Goal: Task Accomplishment & Management: Use online tool/utility

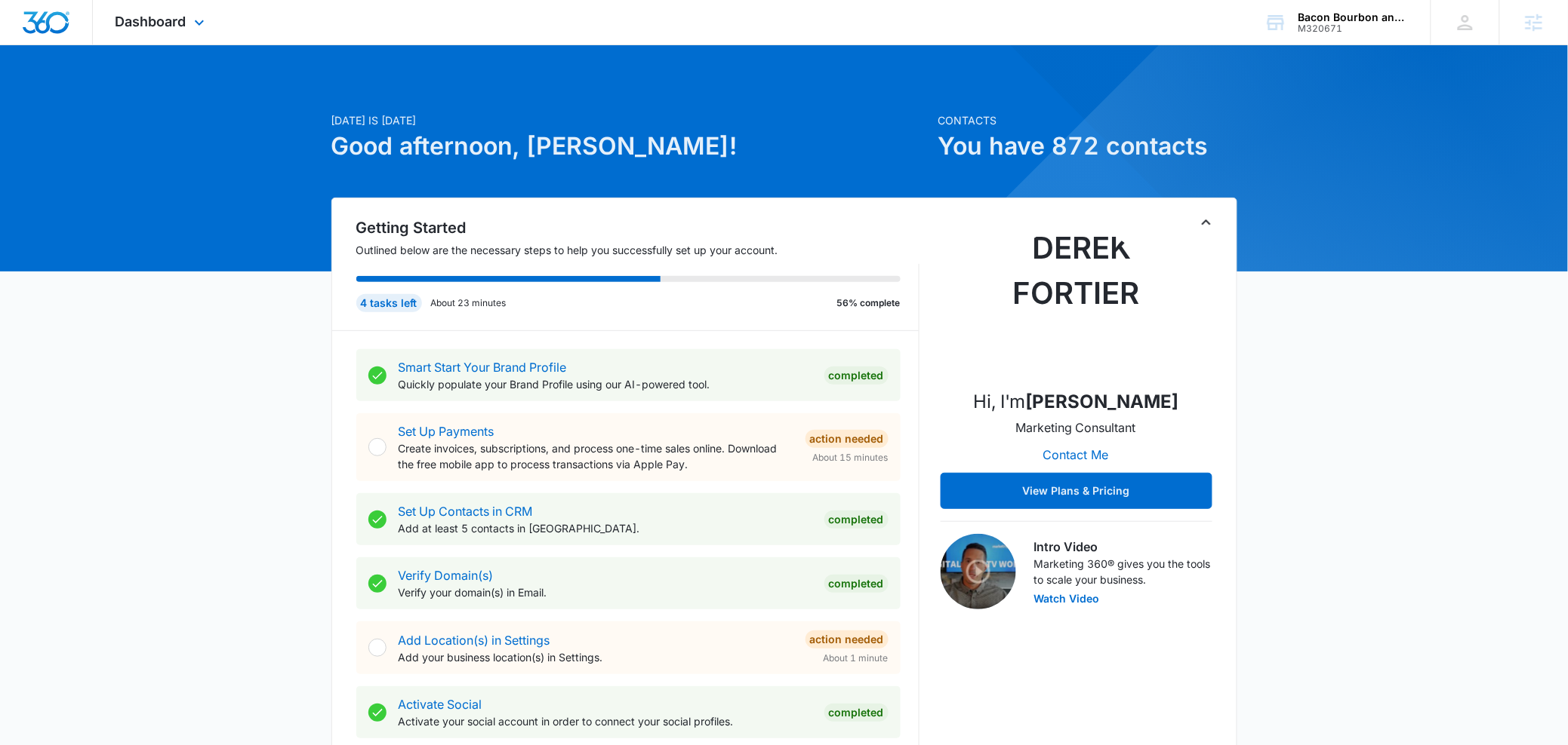
click at [146, 34] on div "Dashboard Apps Websites Forms CRM Email Social Content Ads Intelligence Files B…" at bounding box center [162, 22] width 138 height 45
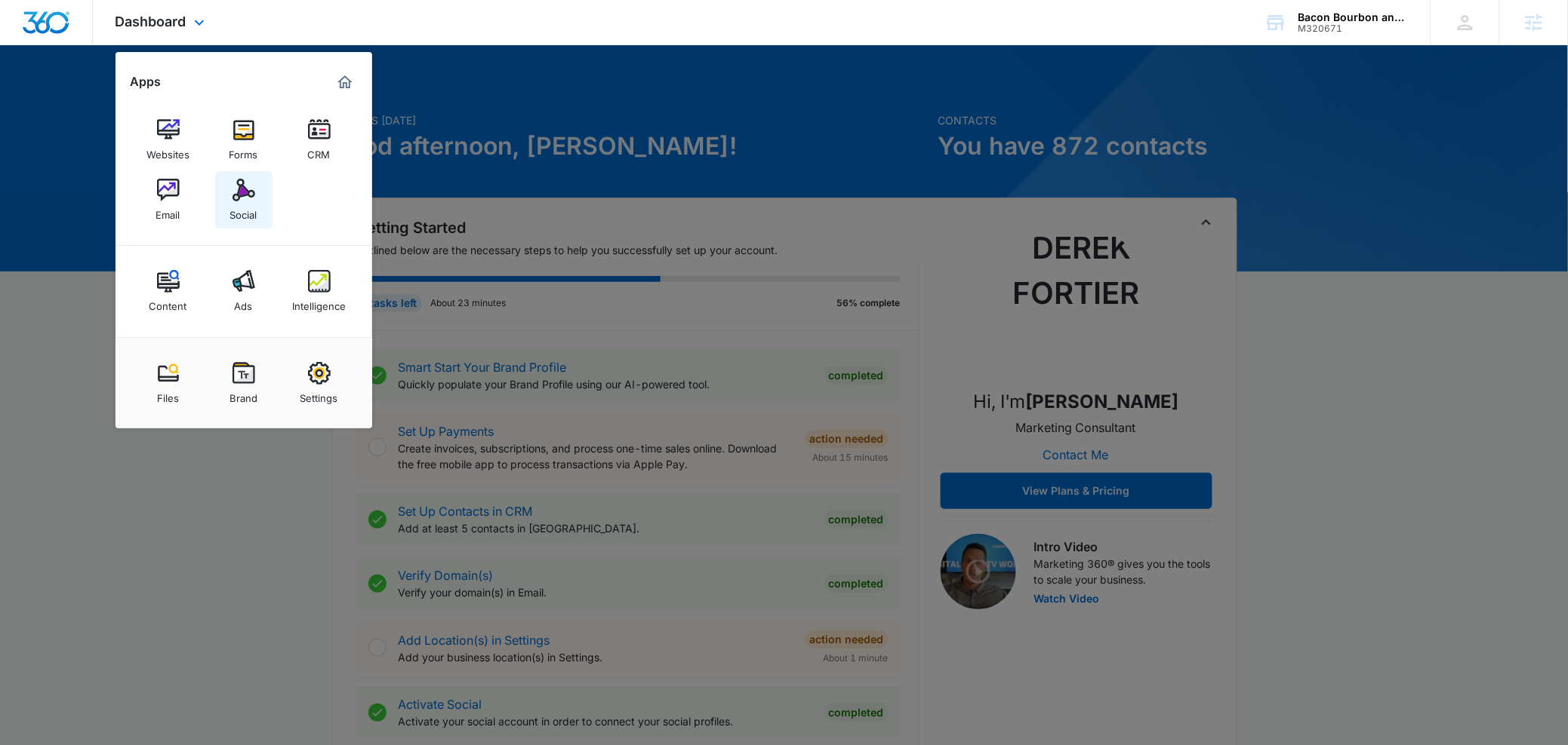
click at [261, 201] on link "Social" at bounding box center [244, 200] width 57 height 57
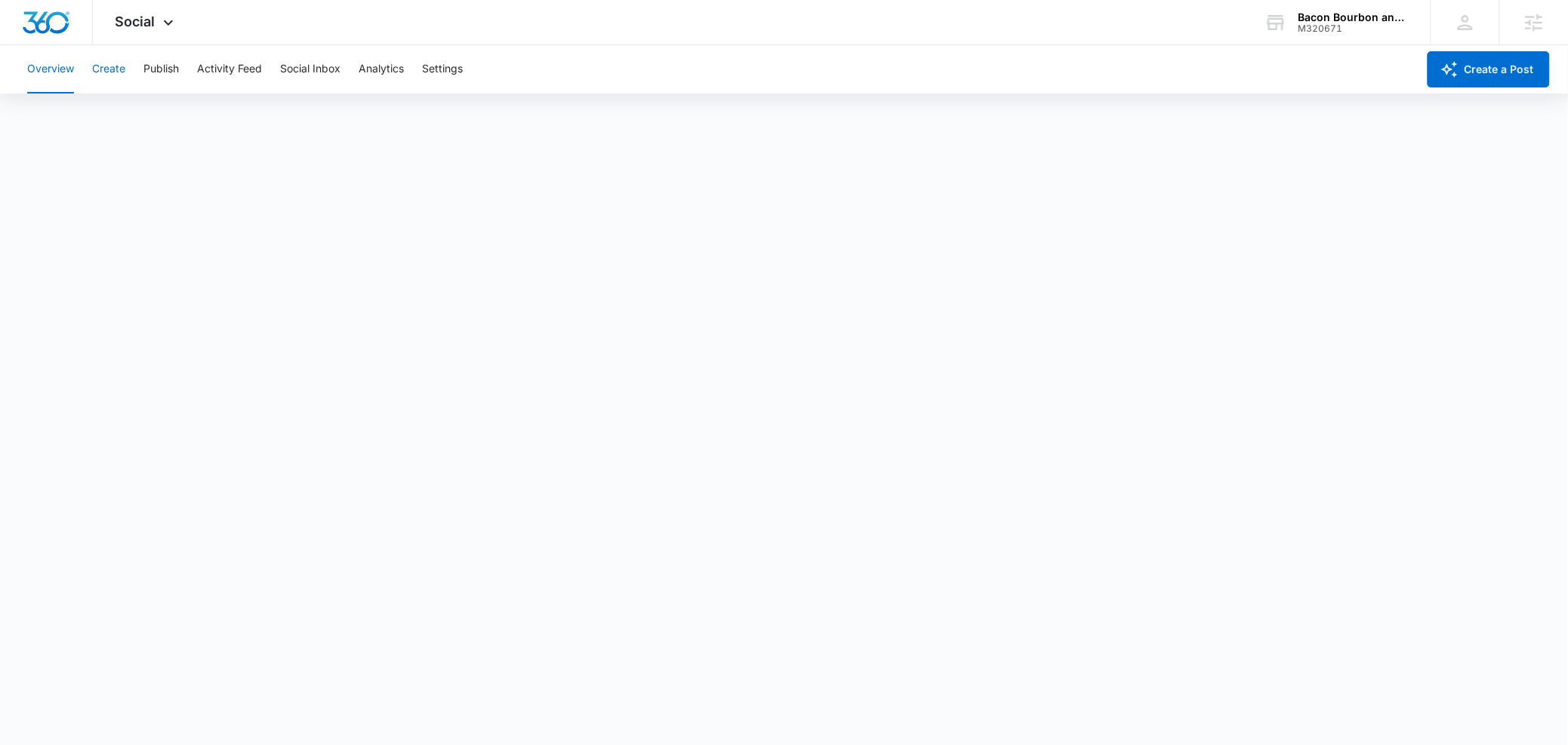
click at [116, 70] on button "Create" at bounding box center [109, 69] width 33 height 49
click at [151, 111] on button "Approvals" at bounding box center [147, 115] width 50 height 42
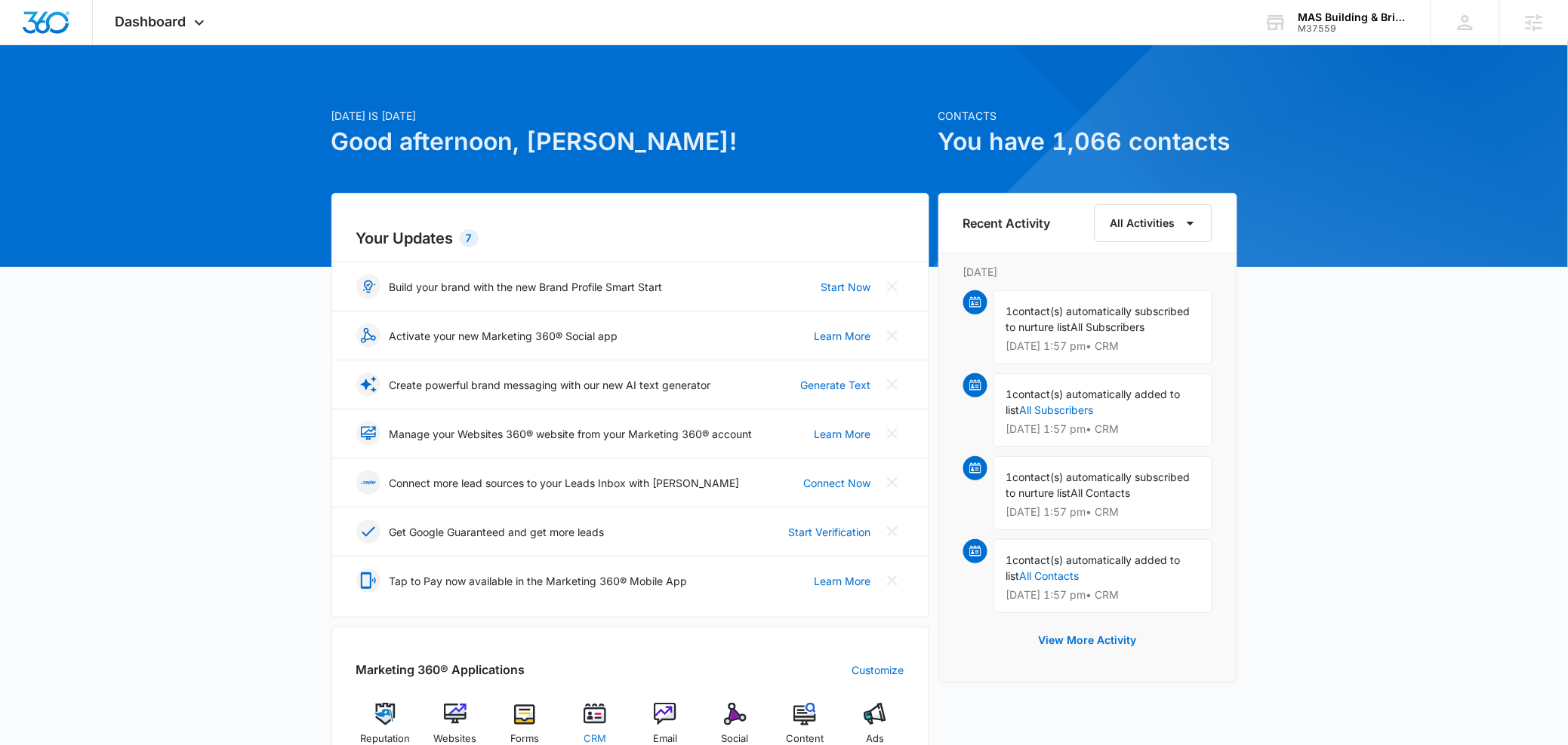
scroll to position [6, 0]
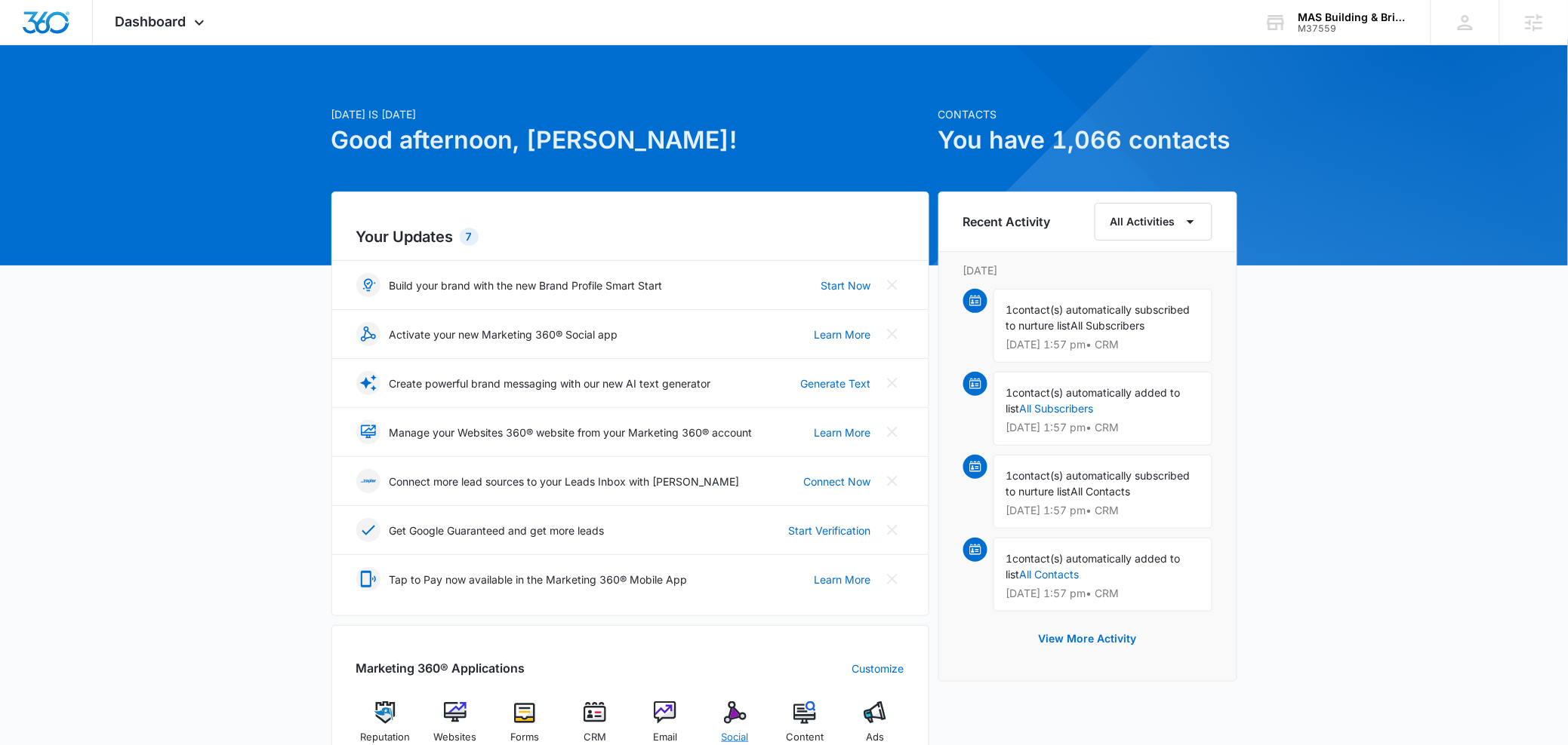
click at [719, 713] on div "Social" at bounding box center [734, 728] width 58 height 54
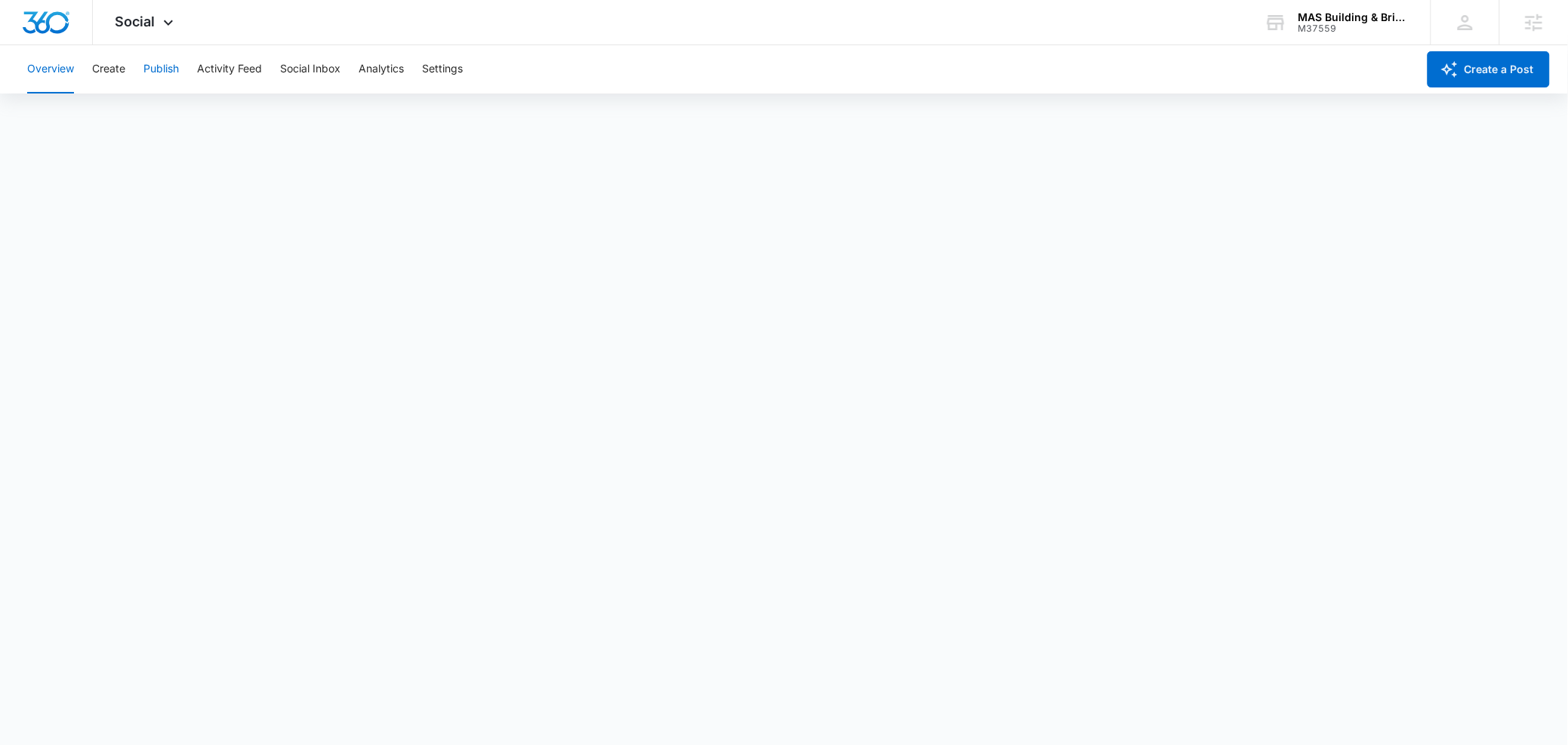
click at [149, 69] on button "Publish" at bounding box center [161, 69] width 35 height 49
click at [130, 129] on button "Schedules" at bounding box center [115, 115] width 51 height 42
click at [114, 78] on button "Create" at bounding box center [109, 69] width 33 height 49
click at [172, 74] on button "Publish" at bounding box center [161, 69] width 35 height 49
click at [97, 110] on button "Schedules" at bounding box center [115, 115] width 51 height 42
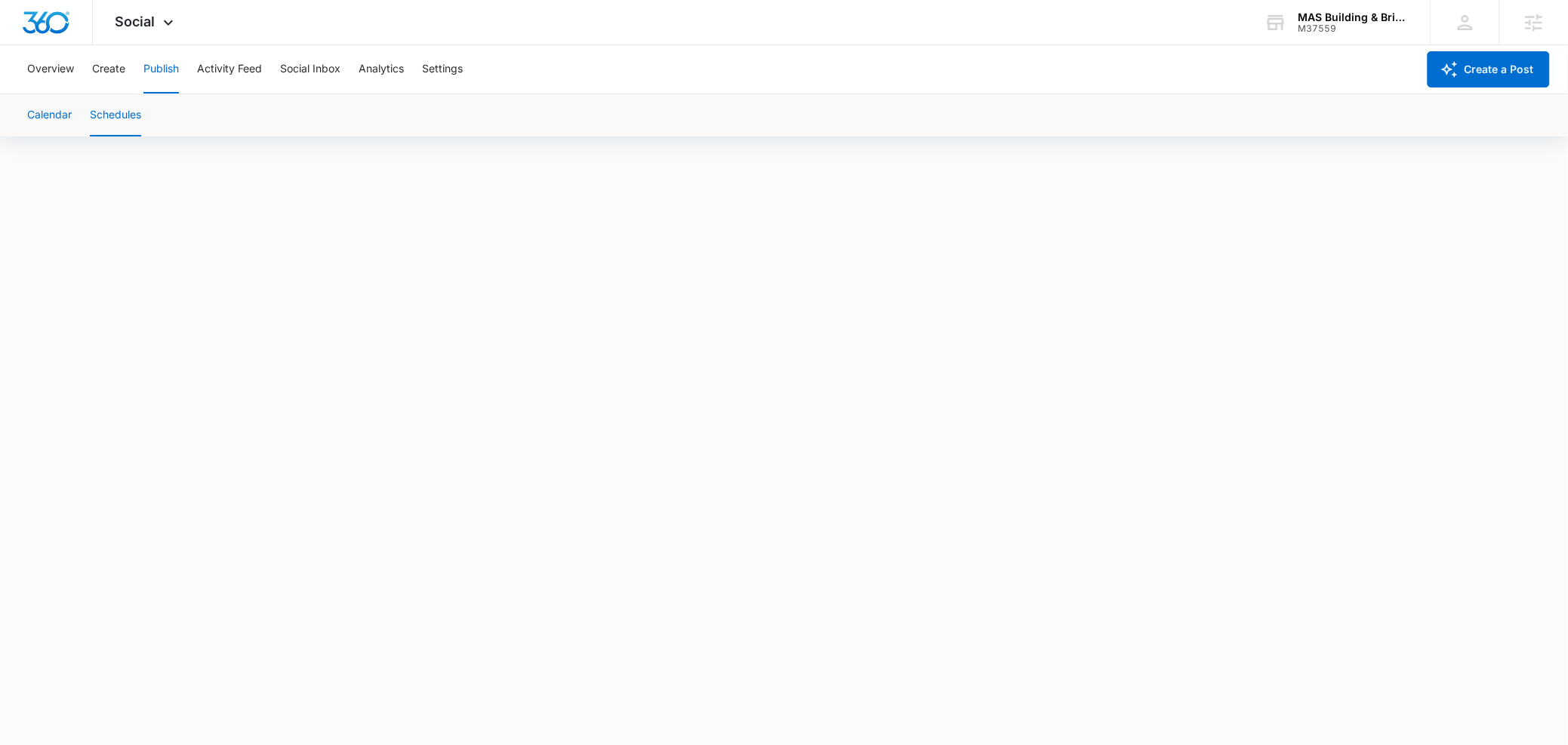
click at [64, 124] on button "Calendar" at bounding box center [50, 115] width 45 height 42
click at [117, 121] on button "Schedules" at bounding box center [115, 115] width 51 height 42
click at [57, 120] on button "Calendar" at bounding box center [50, 115] width 45 height 42
